Goal: Task Accomplishment & Management: Use online tool/utility

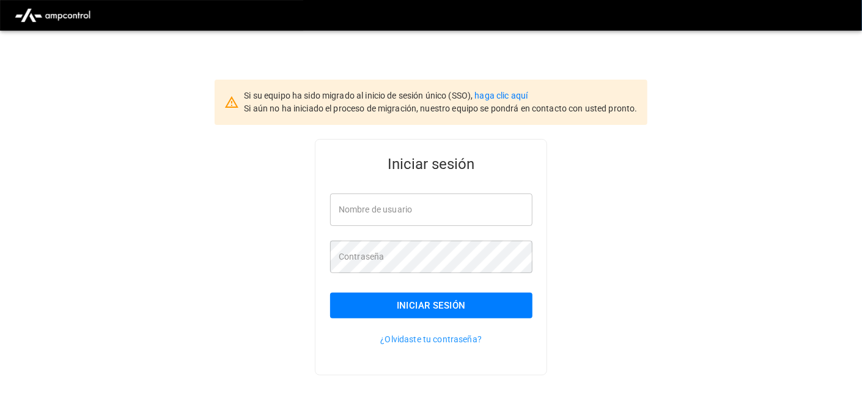
type input "**********"
click at [424, 309] on button "Iniciar sesión" at bounding box center [431, 305] width 202 height 26
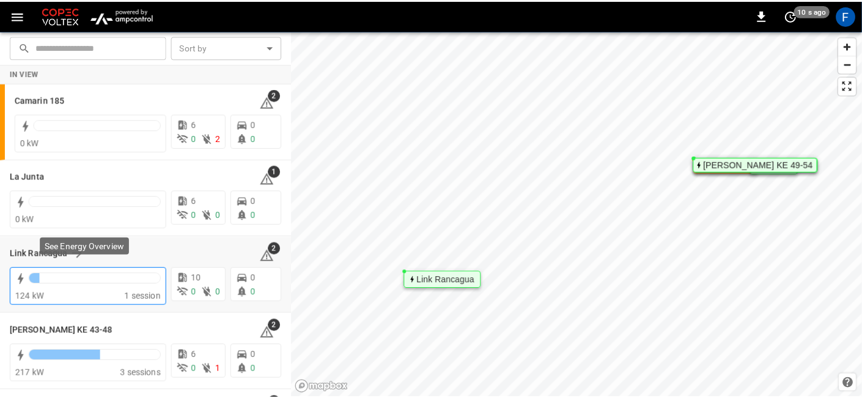
scroll to position [68, 0]
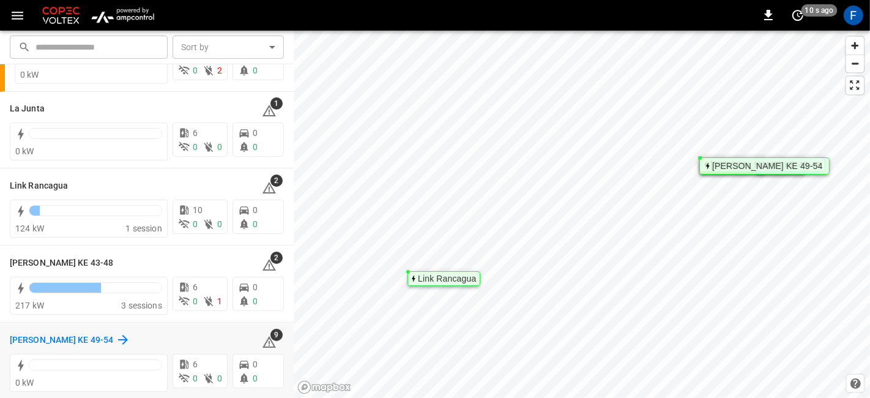
click at [80, 336] on h6 "[PERSON_NAME] KE 49-54" at bounding box center [61, 339] width 103 height 13
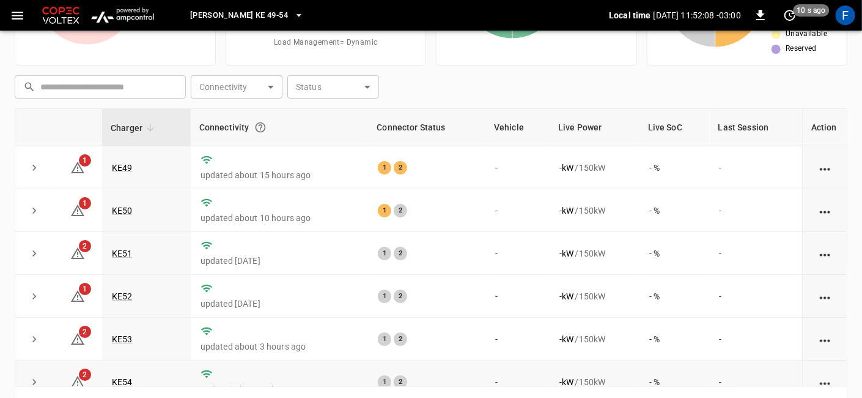
scroll to position [15, 0]
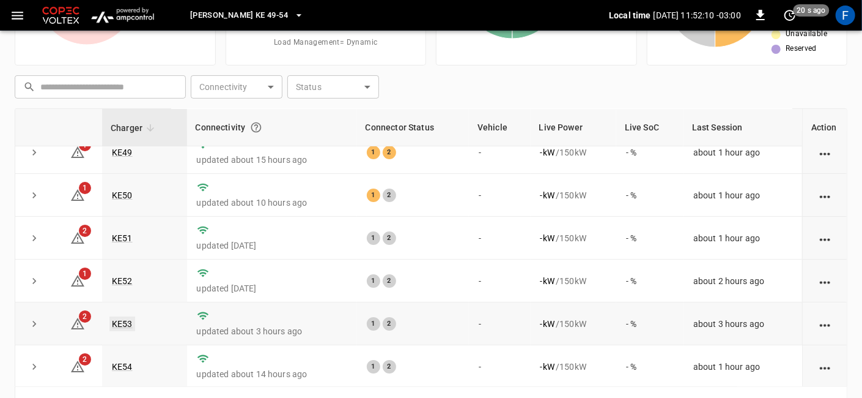
click at [119, 320] on link "KE53" at bounding box center [122, 323] width 26 height 15
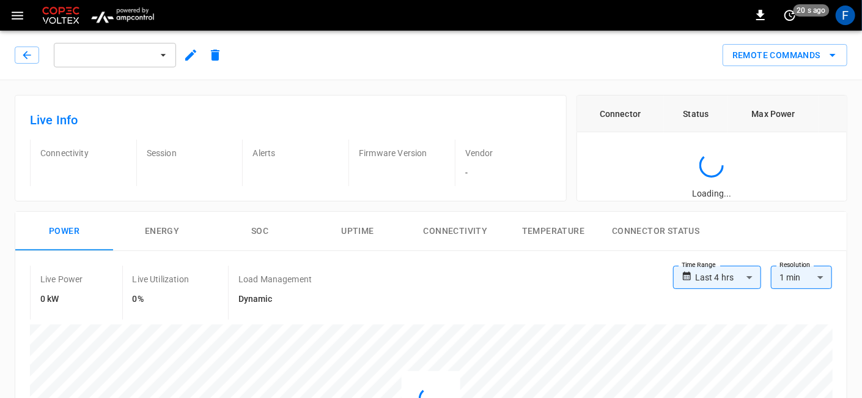
click at [185, 62] on button "button" at bounding box center [191, 55] width 24 height 22
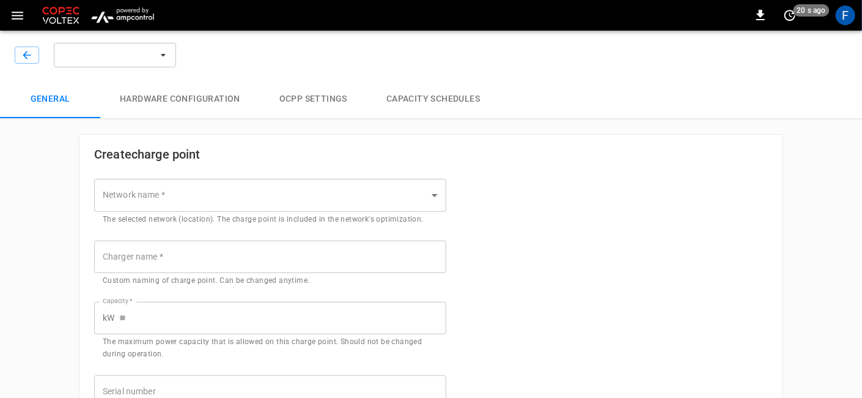
click at [192, 93] on button "Hardware configuration" at bounding box center [180, 99] width 160 height 39
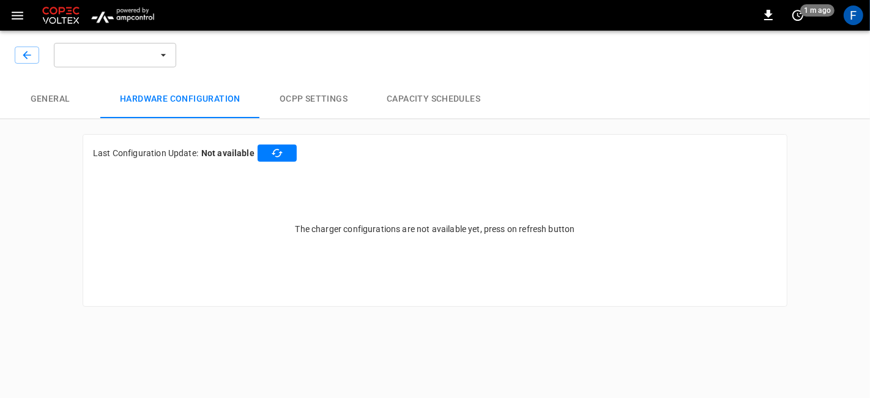
click at [73, 95] on button "General" at bounding box center [50, 99] width 100 height 39
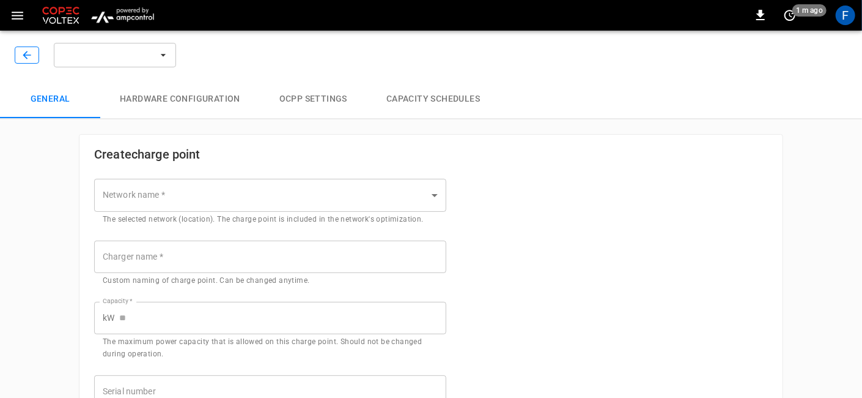
click at [25, 56] on icon "button" at bounding box center [27, 55] width 8 height 8
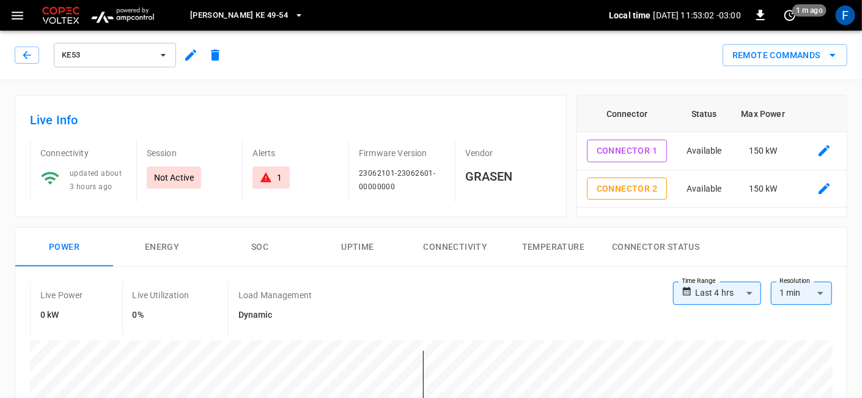
click at [31, 53] on icon "button" at bounding box center [27, 55] width 12 height 12
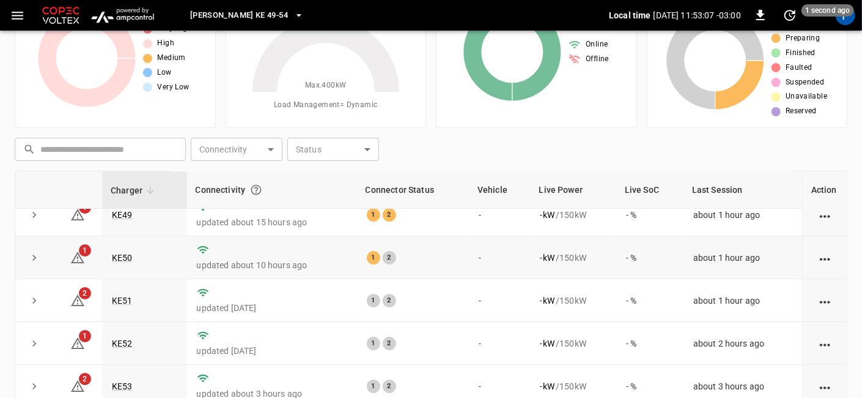
scroll to position [171, 0]
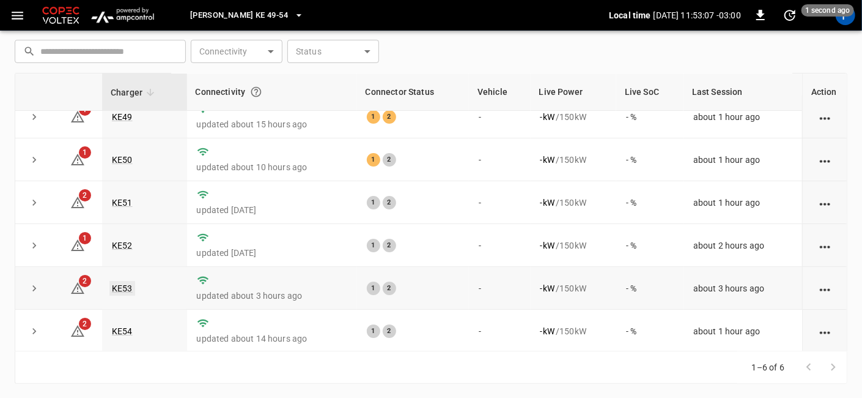
click at [129, 291] on link "KE53" at bounding box center [122, 288] width 26 height 15
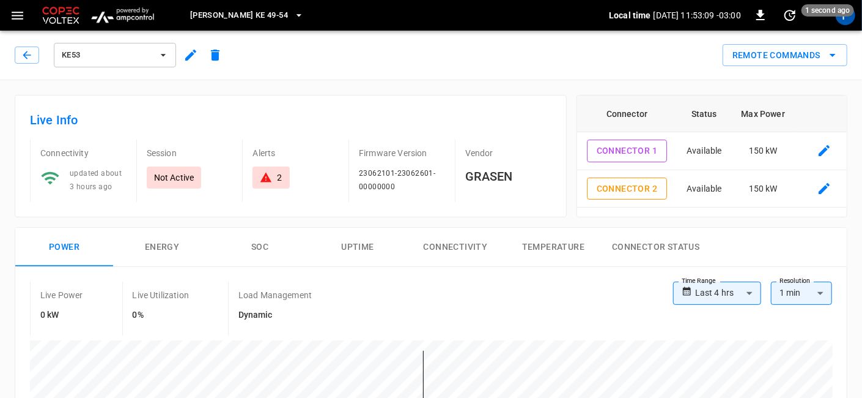
click at [185, 58] on icon "button" at bounding box center [190, 55] width 11 height 11
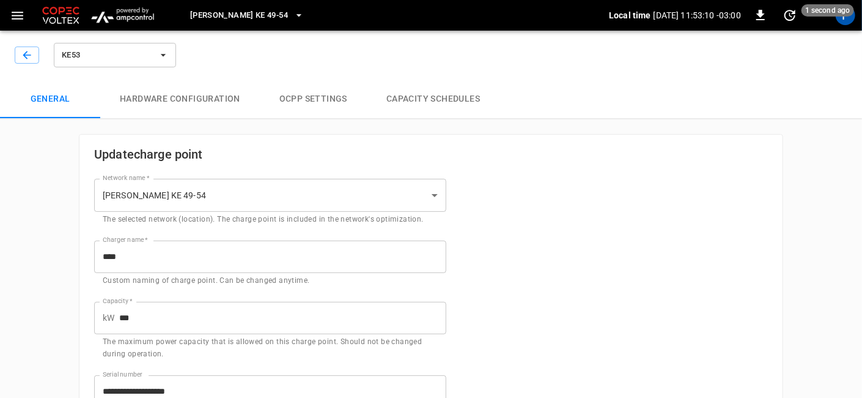
click at [186, 90] on button "Hardware configuration" at bounding box center [180, 99] width 160 height 39
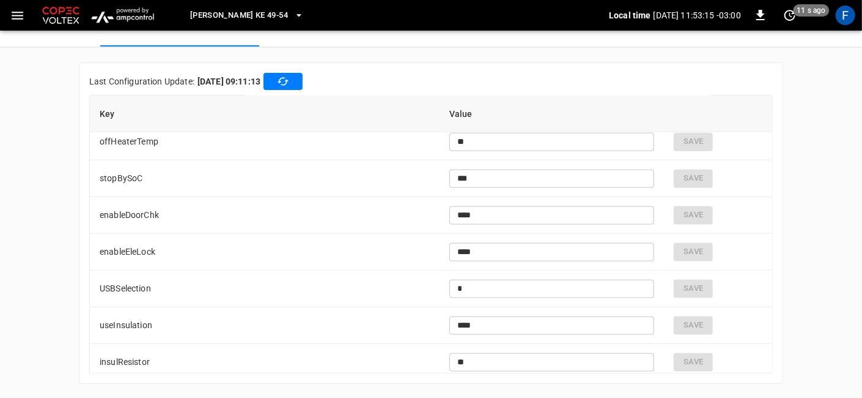
scroll to position [3058, 0]
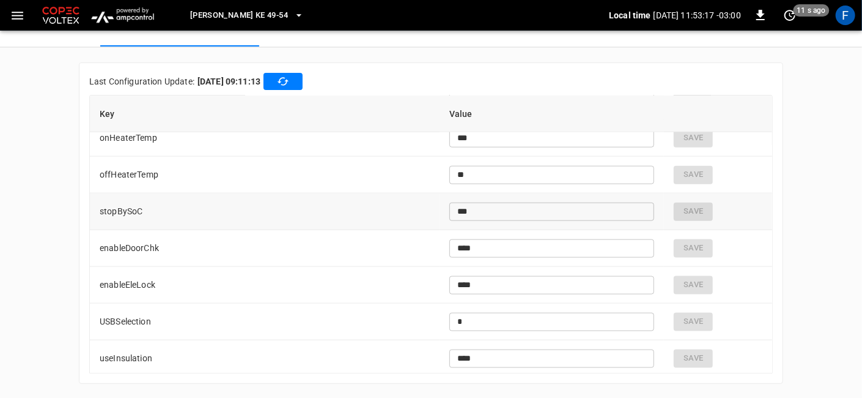
click at [473, 215] on input "***" at bounding box center [553, 211] width 206 height 23
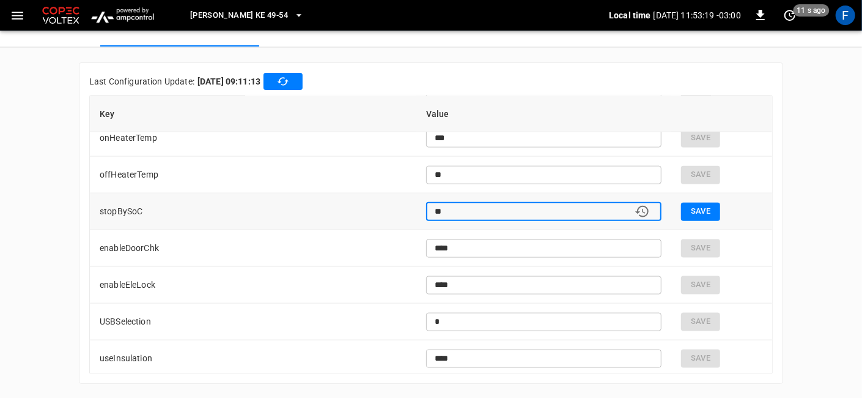
type input "*"
type input "**"
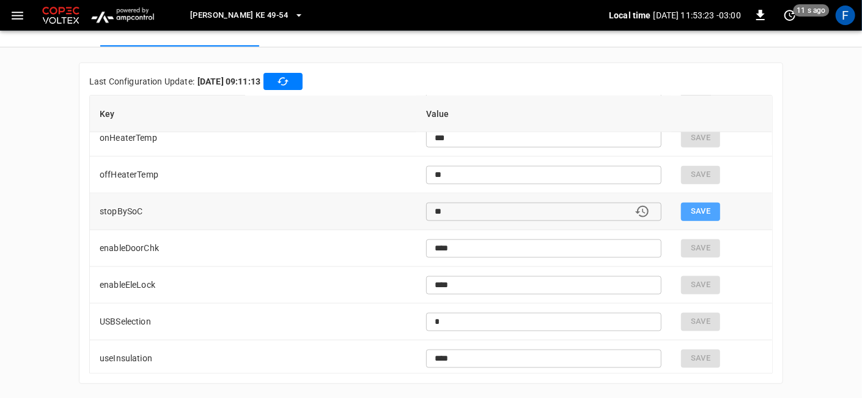
click at [703, 207] on button "Save" at bounding box center [700, 211] width 39 height 18
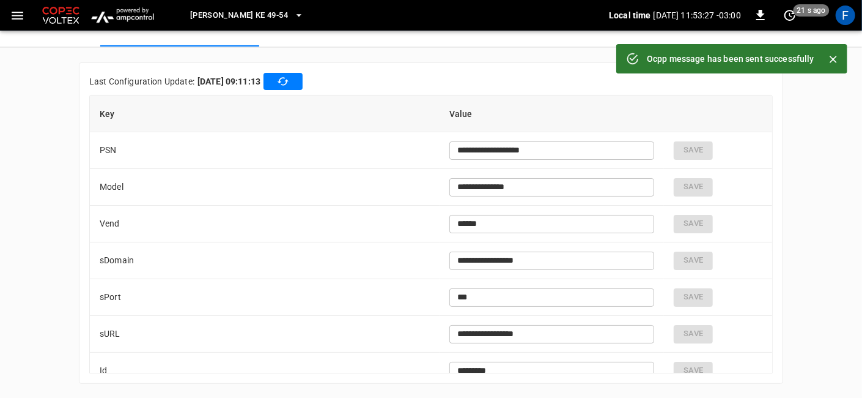
scroll to position [0, 0]
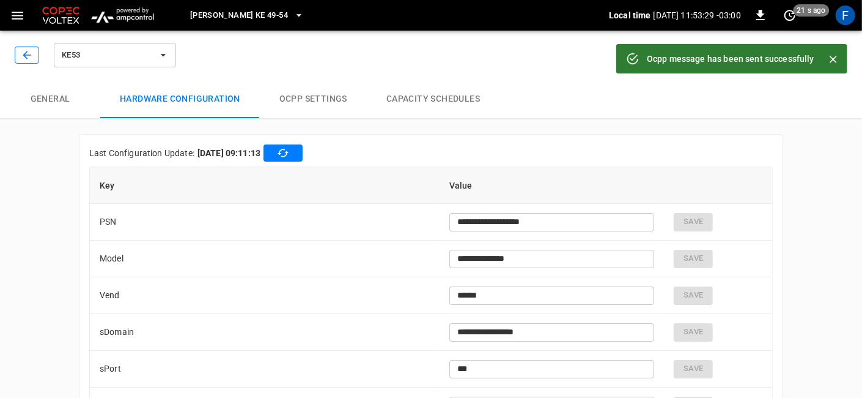
click at [34, 60] on button "button" at bounding box center [27, 54] width 24 height 17
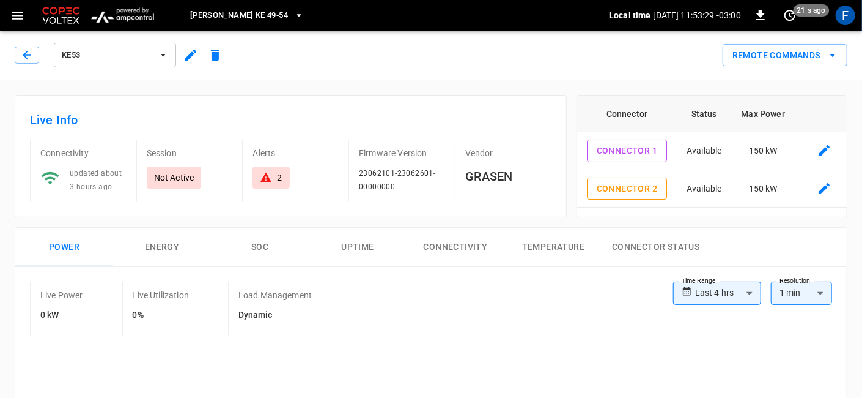
type input "**********"
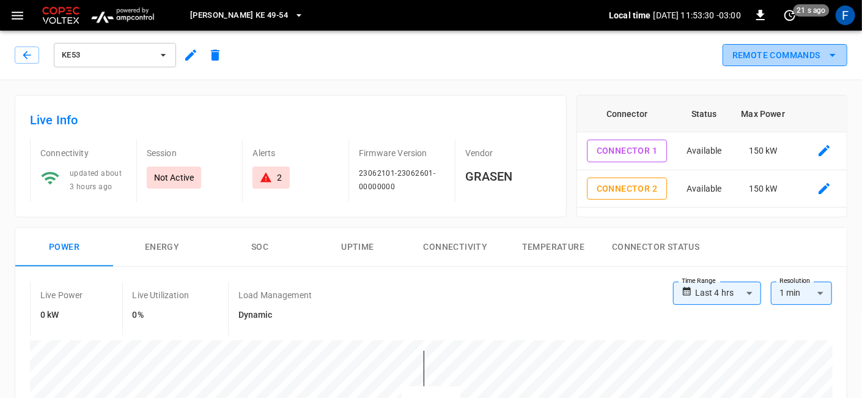
click at [750, 53] on button "Remote Commands" at bounding box center [785, 55] width 125 height 23
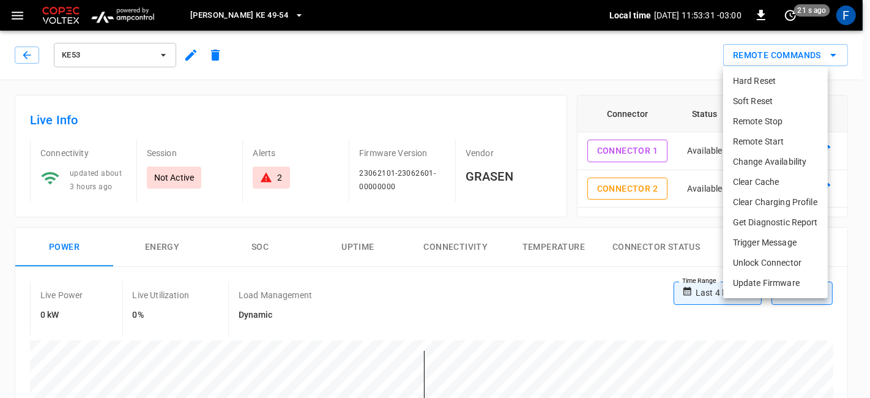
click at [787, 80] on li "Hard Reset" at bounding box center [775, 81] width 105 height 20
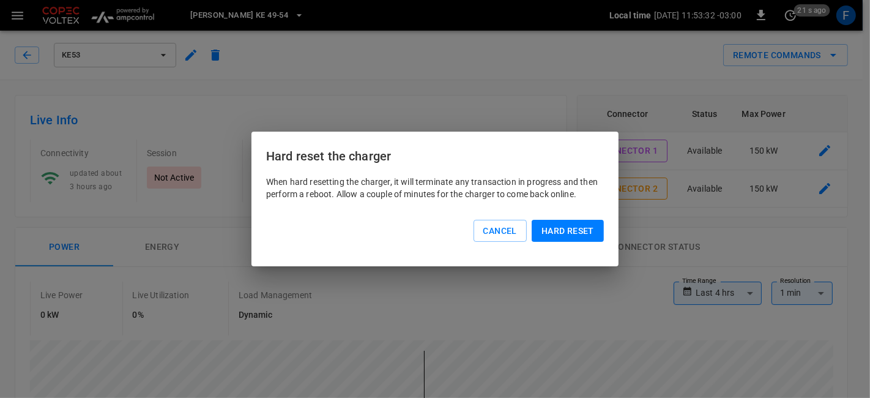
click at [584, 227] on button "Hard reset" at bounding box center [567, 231] width 72 height 23
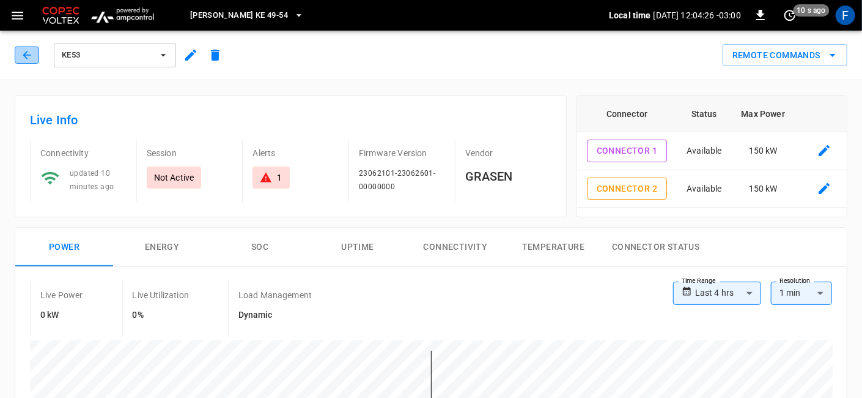
click at [26, 51] on icon "button" at bounding box center [27, 55] width 8 height 8
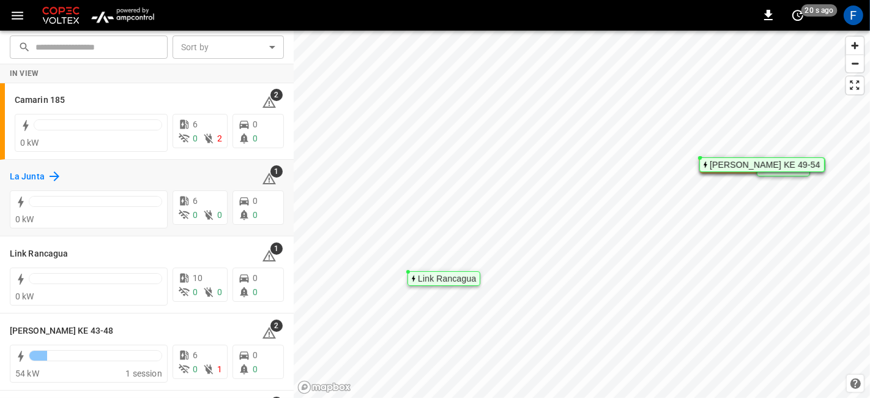
click at [37, 169] on div "La Junta" at bounding box center [36, 176] width 52 height 15
click at [64, 95] on div "Camarin 185" at bounding box center [48, 99] width 67 height 15
click at [47, 174] on icon at bounding box center [54, 176] width 15 height 15
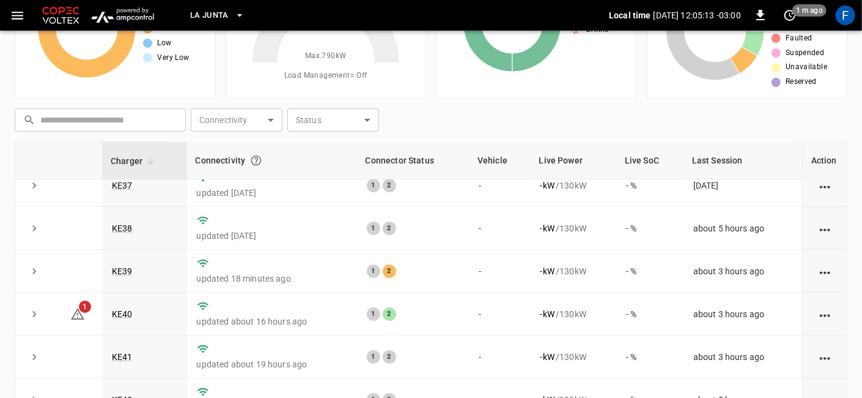
scroll to position [171, 0]
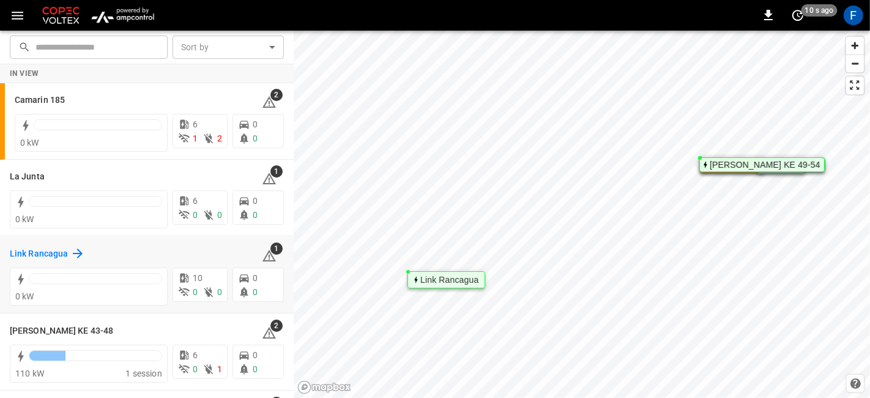
click at [53, 254] on h6 "Link Rancagua" at bounding box center [39, 253] width 58 height 13
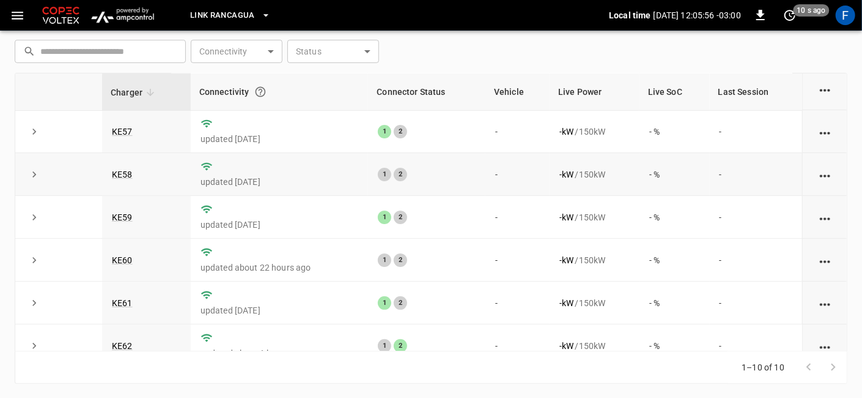
scroll to position [187, 0]
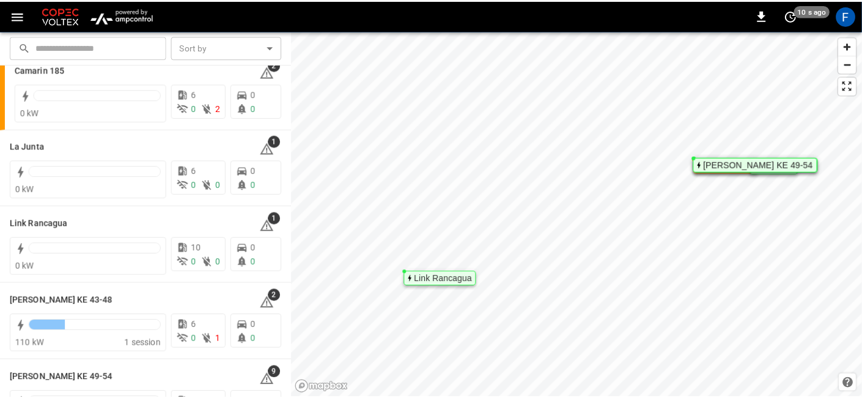
scroll to position [70, 0]
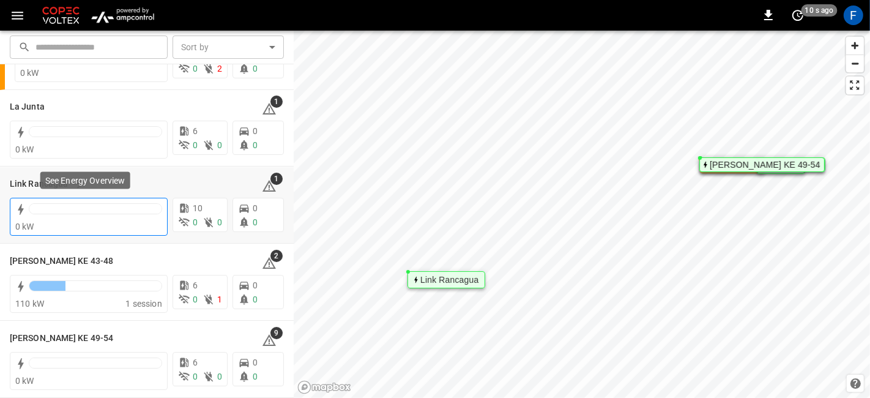
click at [45, 186] on p "See Energy Overview" at bounding box center [85, 180] width 80 height 12
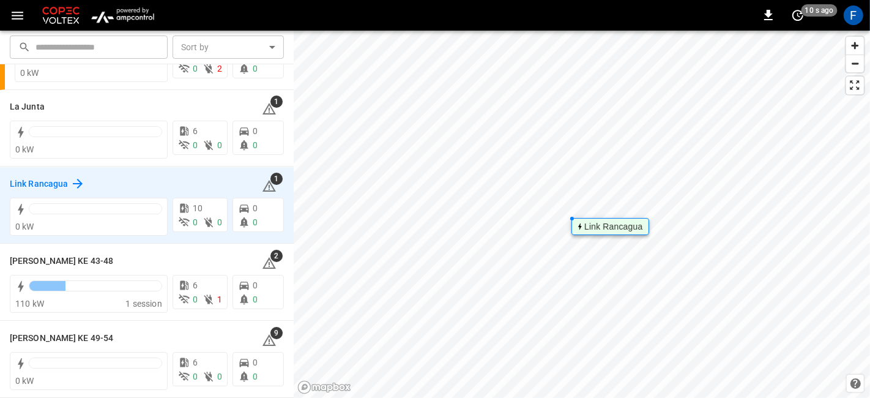
click at [15, 180] on h6 "Link Rancagua" at bounding box center [39, 183] width 58 height 13
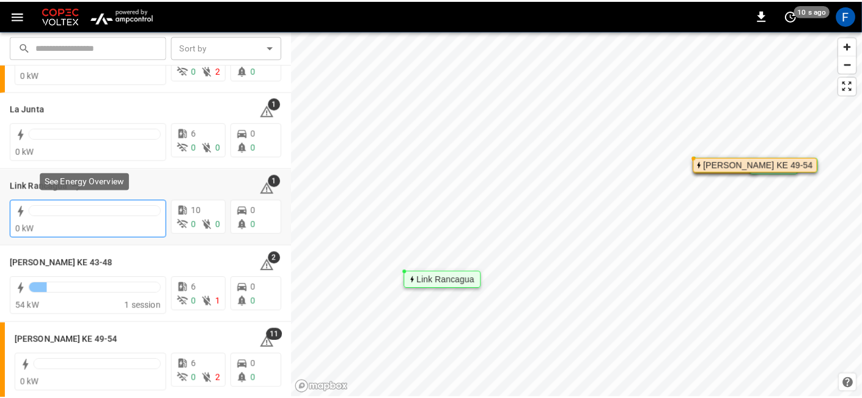
scroll to position [70, 0]
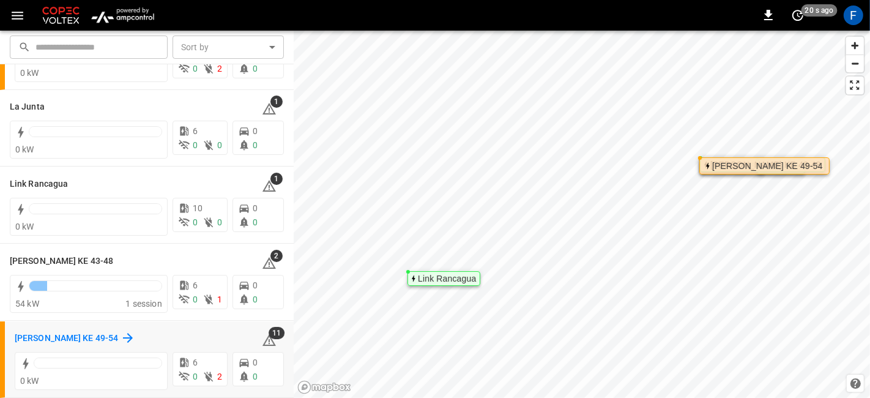
click at [52, 339] on h6 "[PERSON_NAME] KE 49-54" at bounding box center [66, 337] width 103 height 13
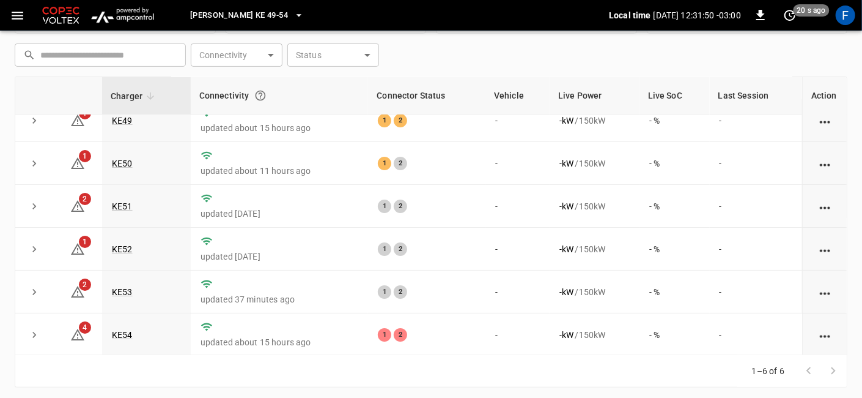
scroll to position [171, 0]
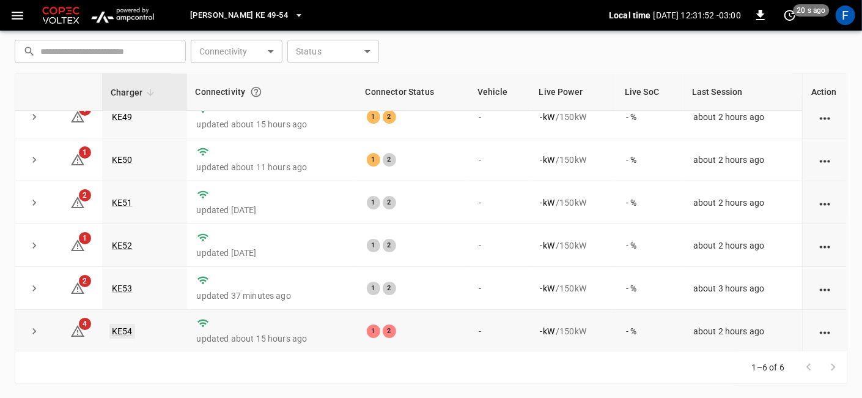
click at [123, 331] on link "KE54" at bounding box center [122, 331] width 26 height 15
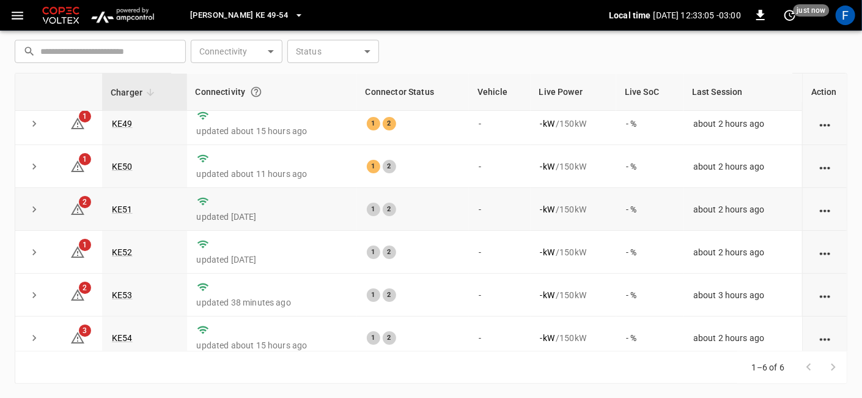
scroll to position [15, 0]
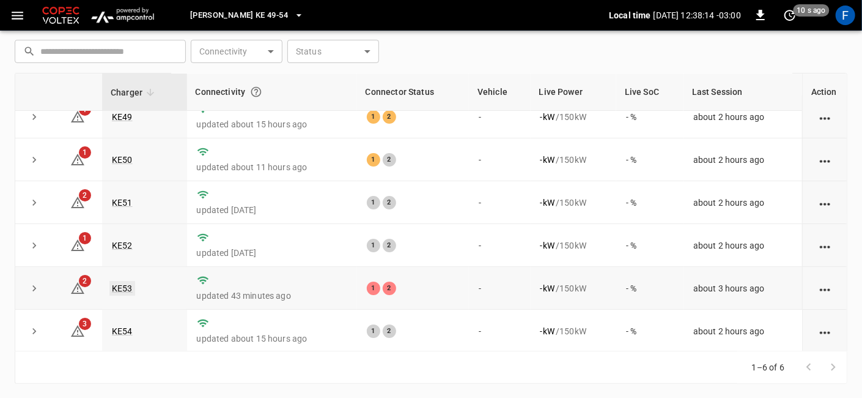
click at [113, 281] on link "KE53" at bounding box center [122, 288] width 26 height 15
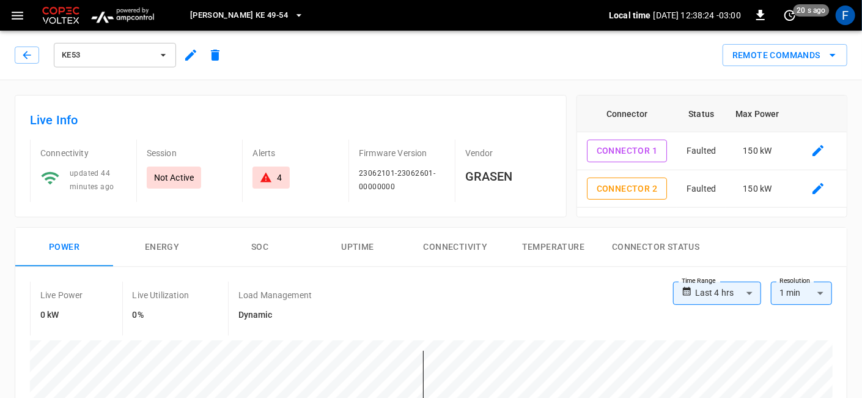
scroll to position [171, 0]
